Goal: Browse casually: Explore the website without a specific task or goal

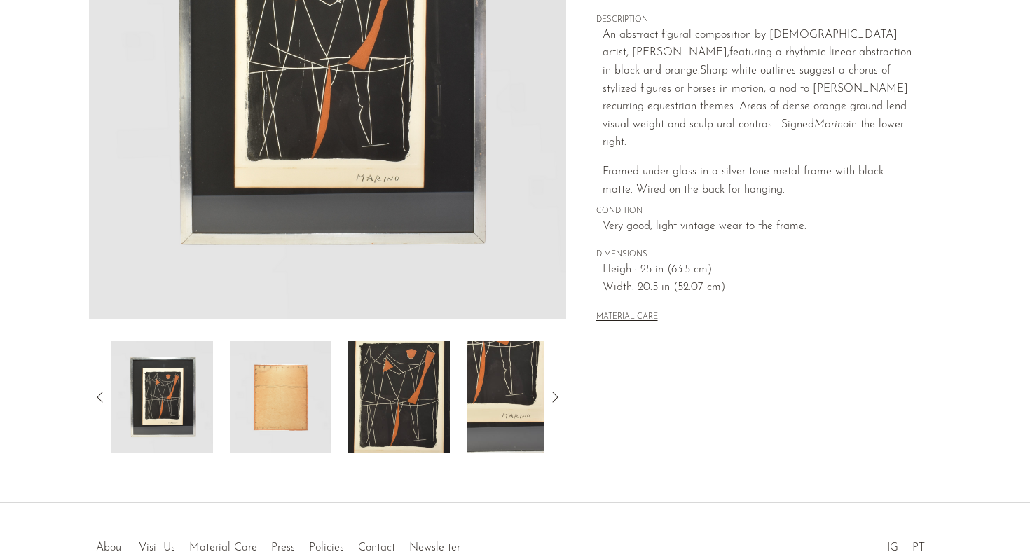
scroll to position [288, 0]
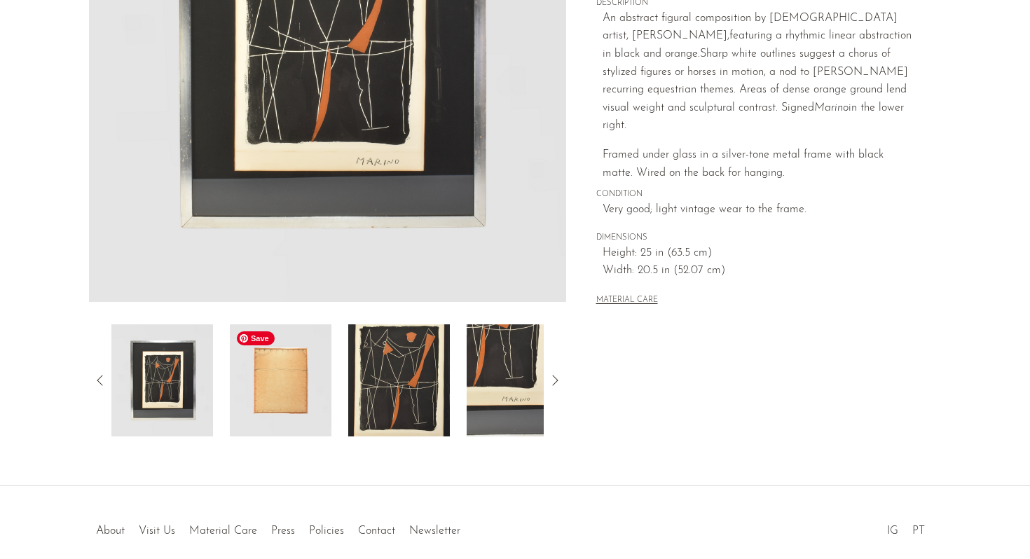
click at [273, 411] on img at bounding box center [281, 381] width 102 height 112
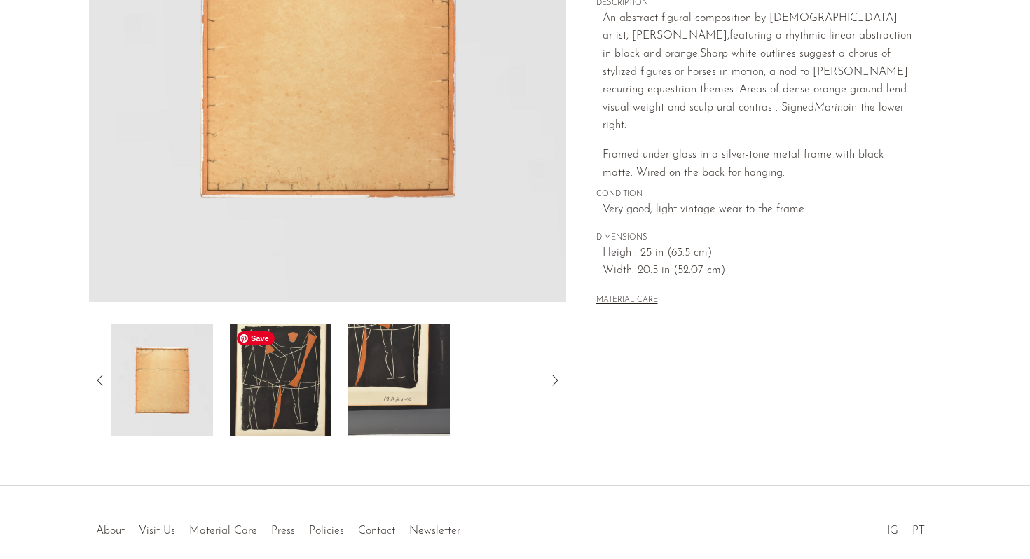
click at [312, 410] on img at bounding box center [281, 381] width 102 height 112
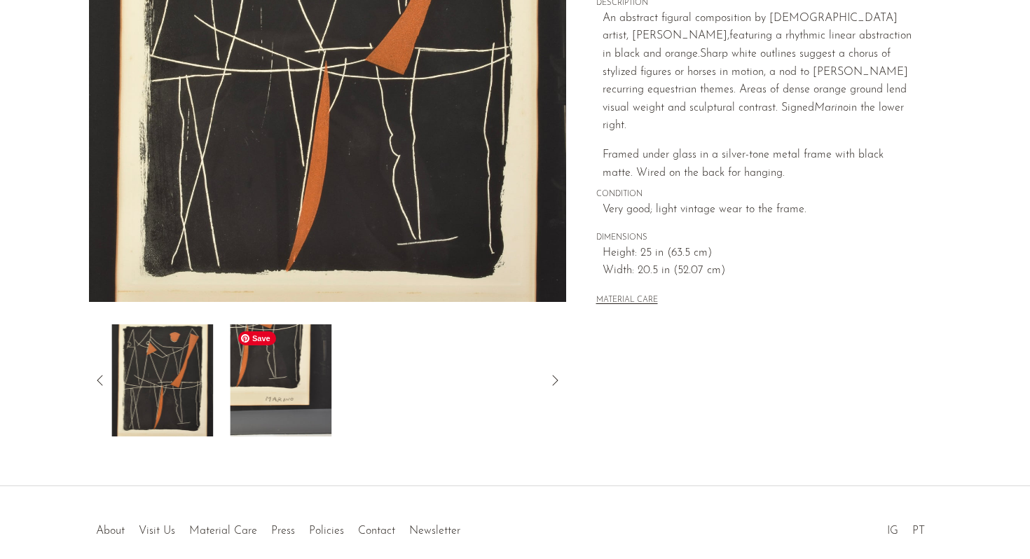
click at [327, 413] on img at bounding box center [281, 381] width 102 height 112
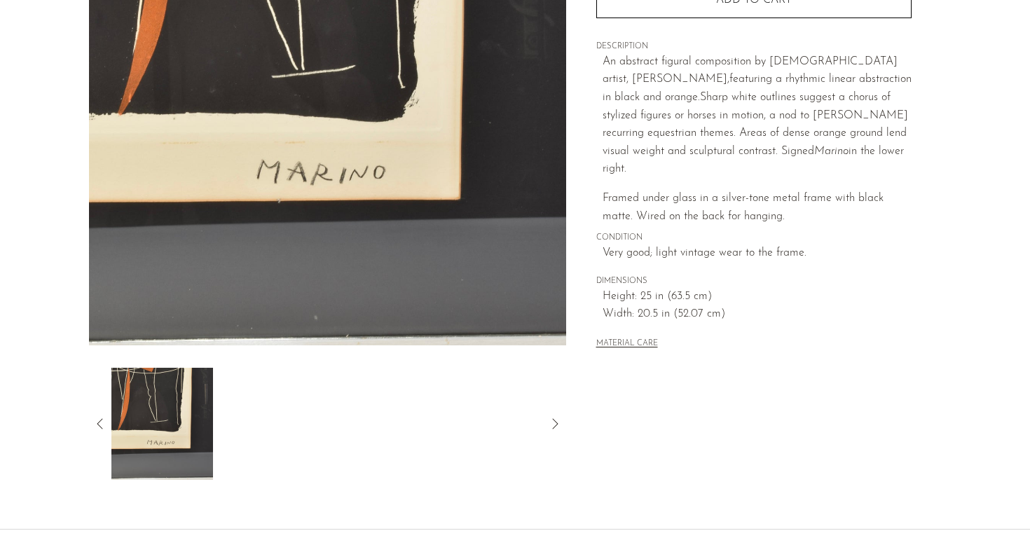
scroll to position [291, 0]
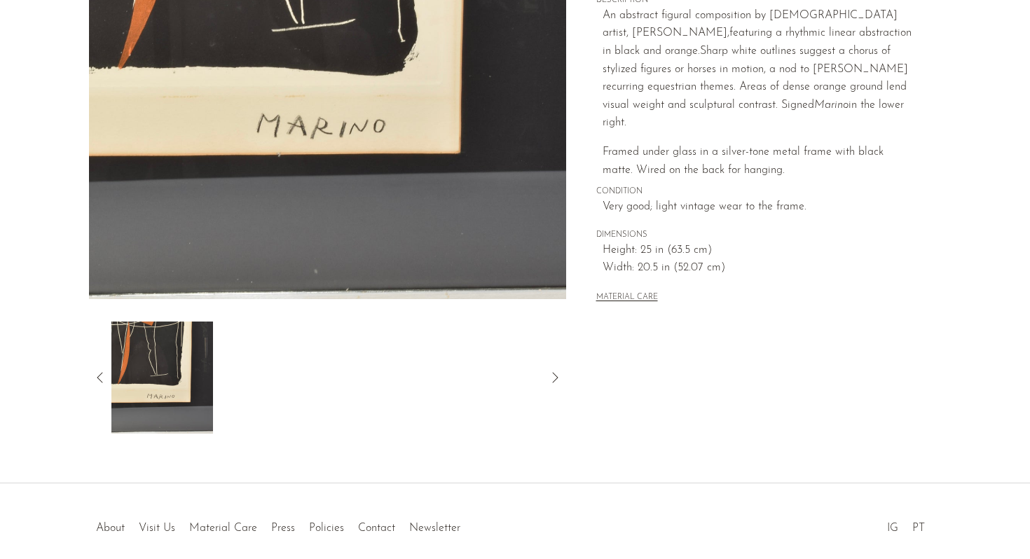
click at [100, 378] on icon at bounding box center [100, 377] width 17 height 17
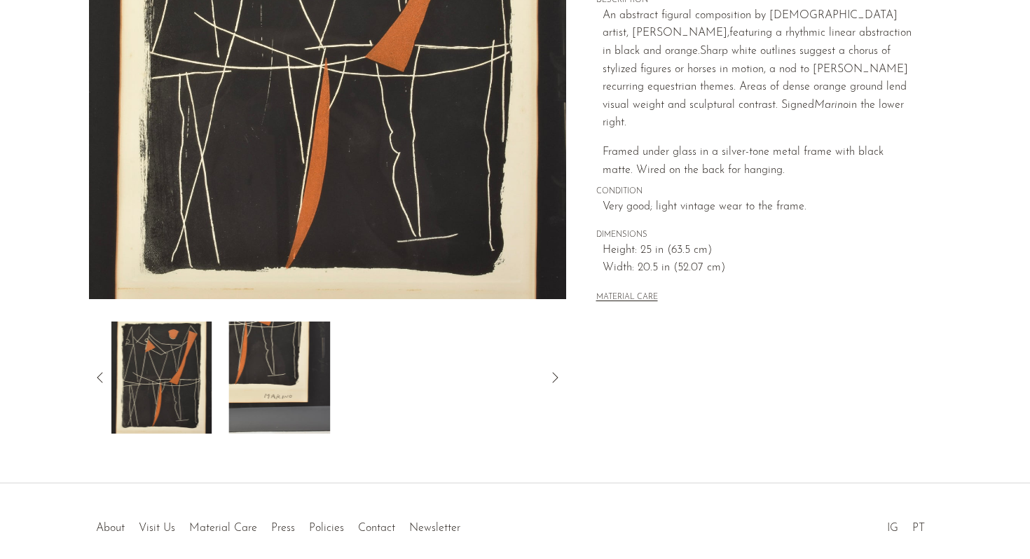
click at [100, 378] on icon at bounding box center [100, 377] width 17 height 17
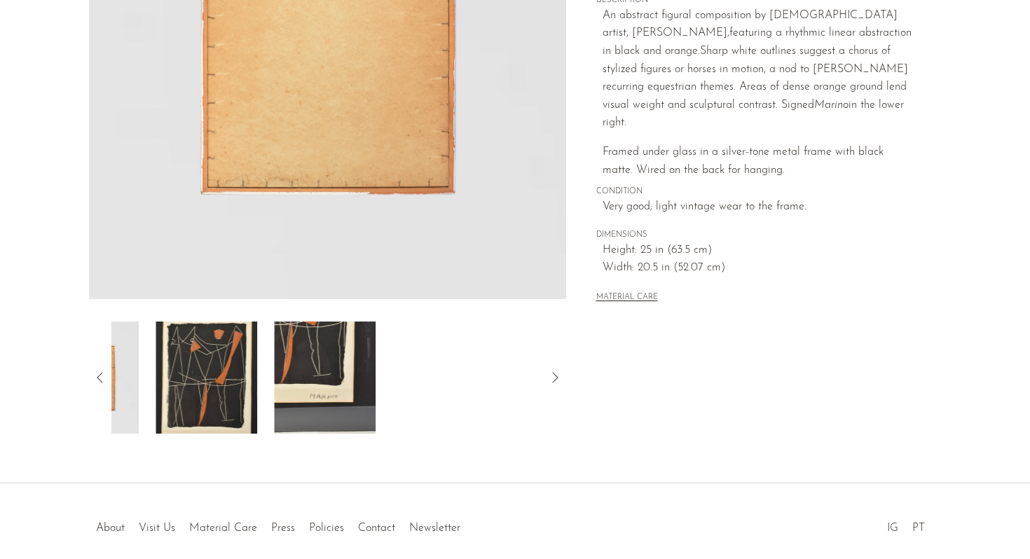
click at [100, 378] on icon at bounding box center [100, 377] width 17 height 17
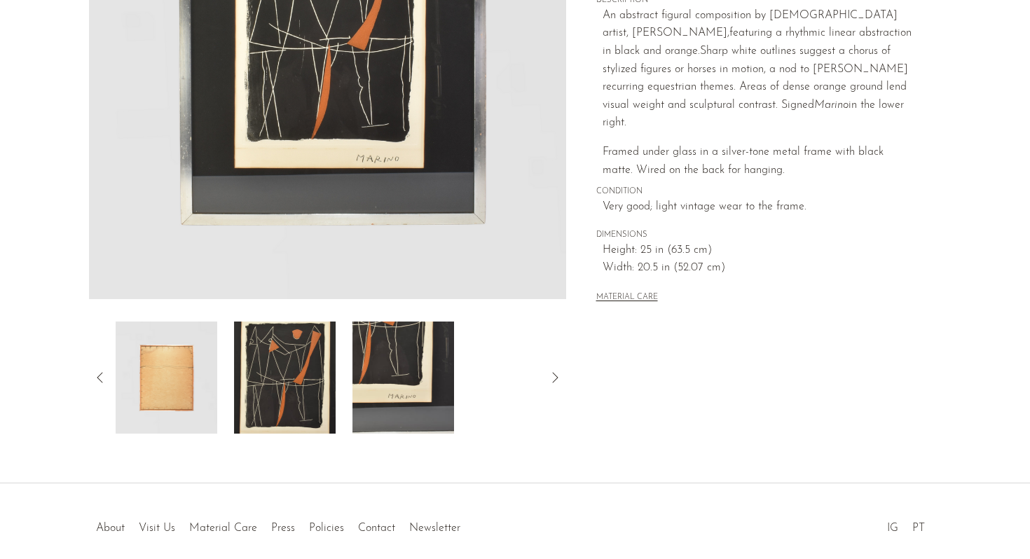
click at [100, 378] on icon at bounding box center [100, 377] width 17 height 17
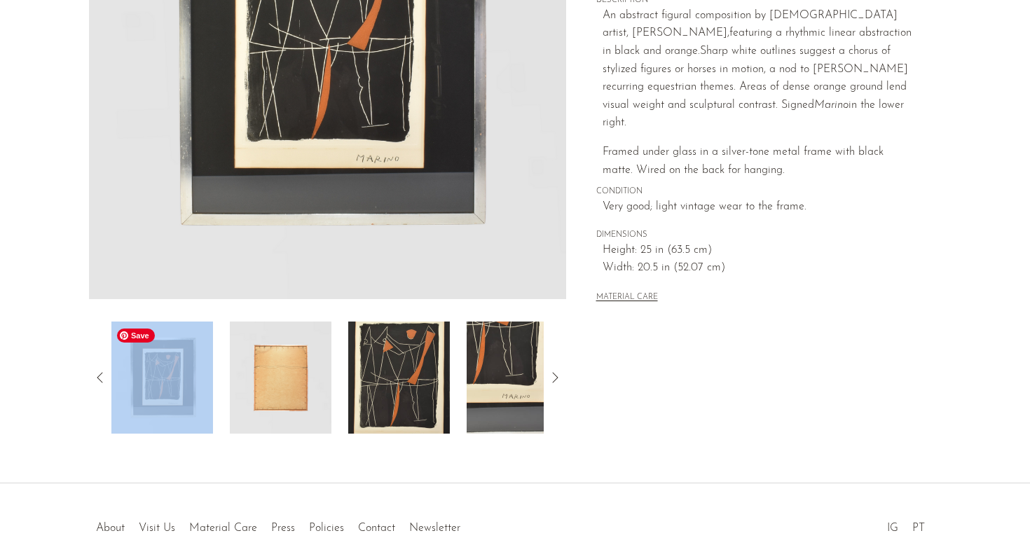
click at [193, 398] on img at bounding box center [162, 378] width 102 height 112
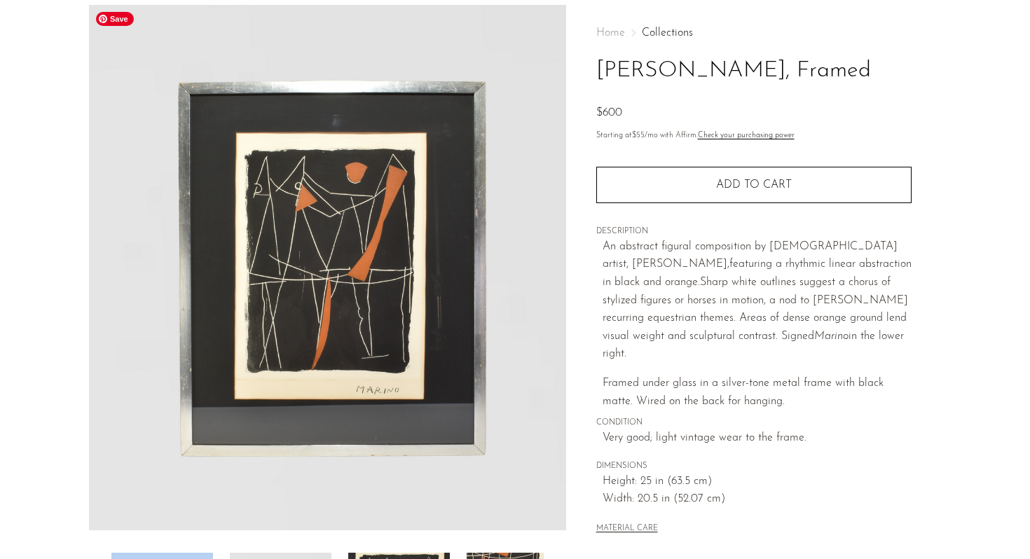
scroll to position [57, 0]
